Goal: Task Accomplishment & Management: Manage account settings

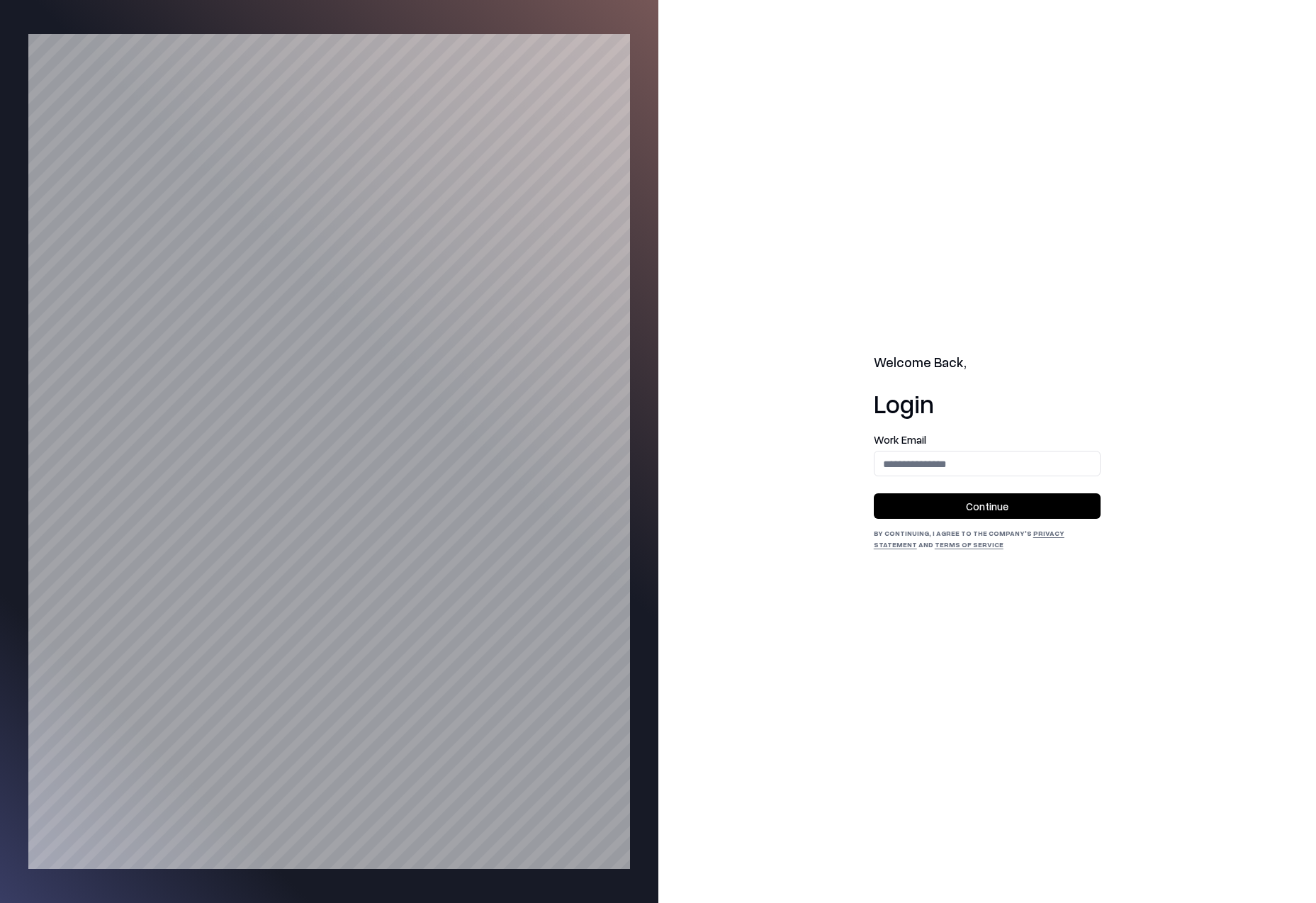
click at [1108, 304] on div "Welcome Back, Login Work Email Continue By continuing, I agree to the Company's…" at bounding box center [988, 452] width 659 height 903
click at [962, 462] on input "email" at bounding box center [987, 464] width 225 height 26
click at [1006, 343] on div "Welcome Back, Login Work Email Continue By continuing, I agree to the Company's…" at bounding box center [988, 452] width 659 height 903
